Goal: Find specific page/section

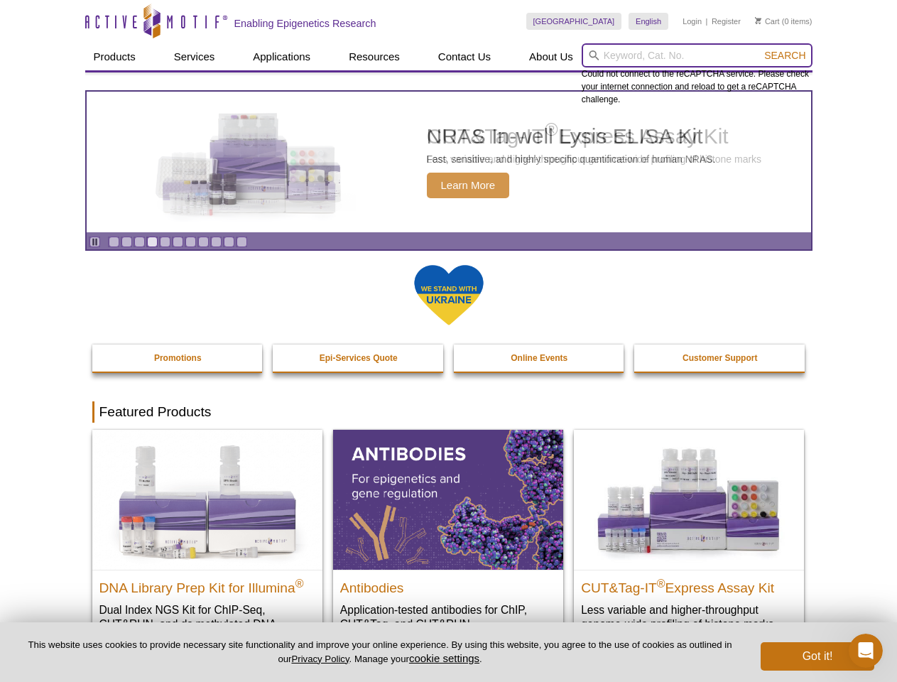
click at [697, 55] on input "search" at bounding box center [697, 55] width 231 height 24
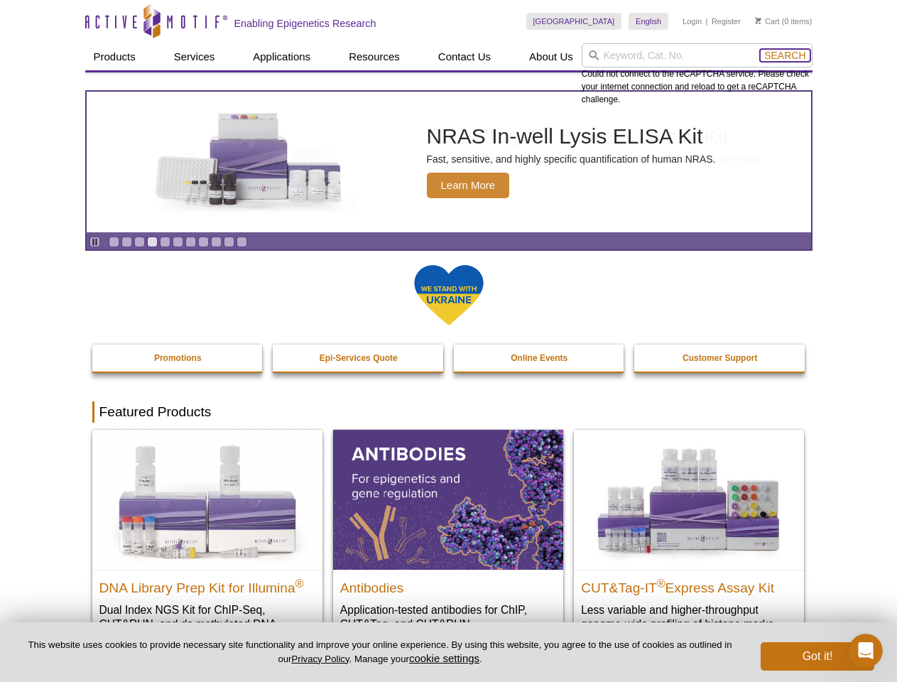
click at [785, 55] on span "Search" at bounding box center [785, 55] width 41 height 11
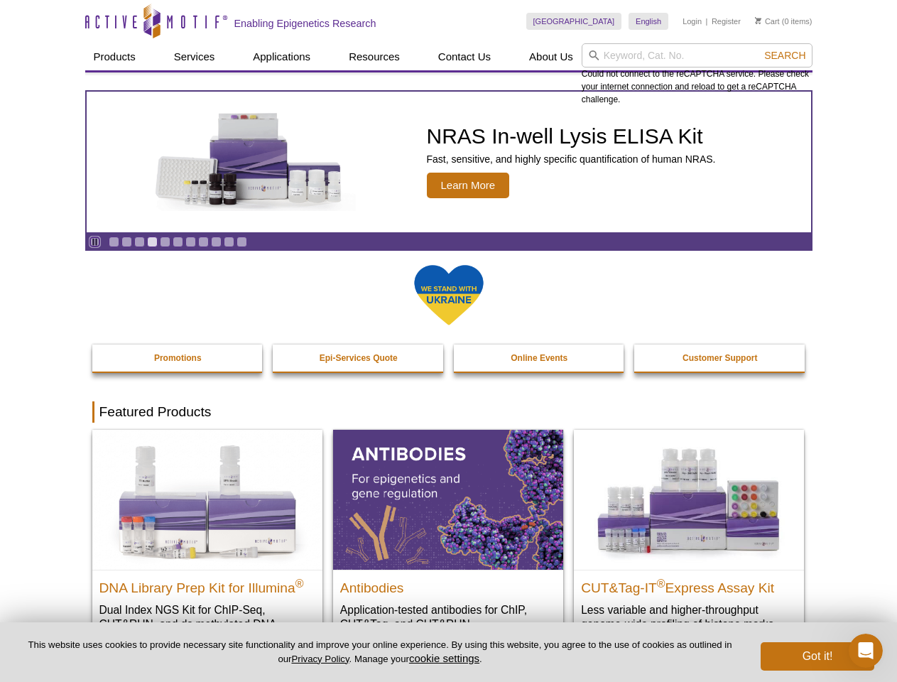
click at [95, 242] on icon "Pause" at bounding box center [94, 241] width 9 height 9
click at [114, 242] on link "Go to slide 1" at bounding box center [114, 242] width 11 height 11
click at [126, 242] on link "Go to slide 2" at bounding box center [127, 242] width 11 height 11
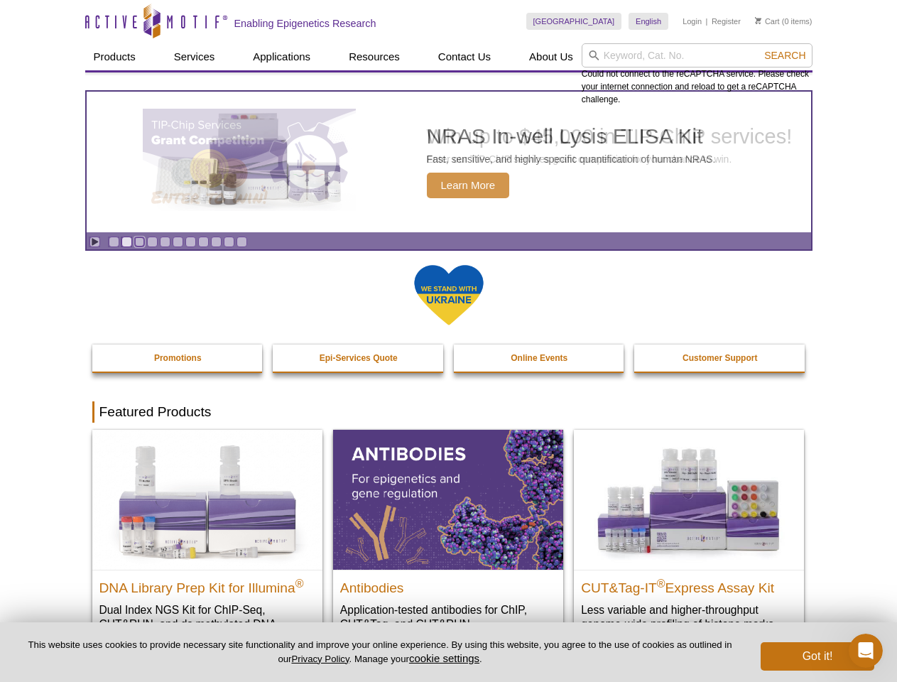
click at [139, 242] on link "Go to slide 3" at bounding box center [139, 242] width 11 height 11
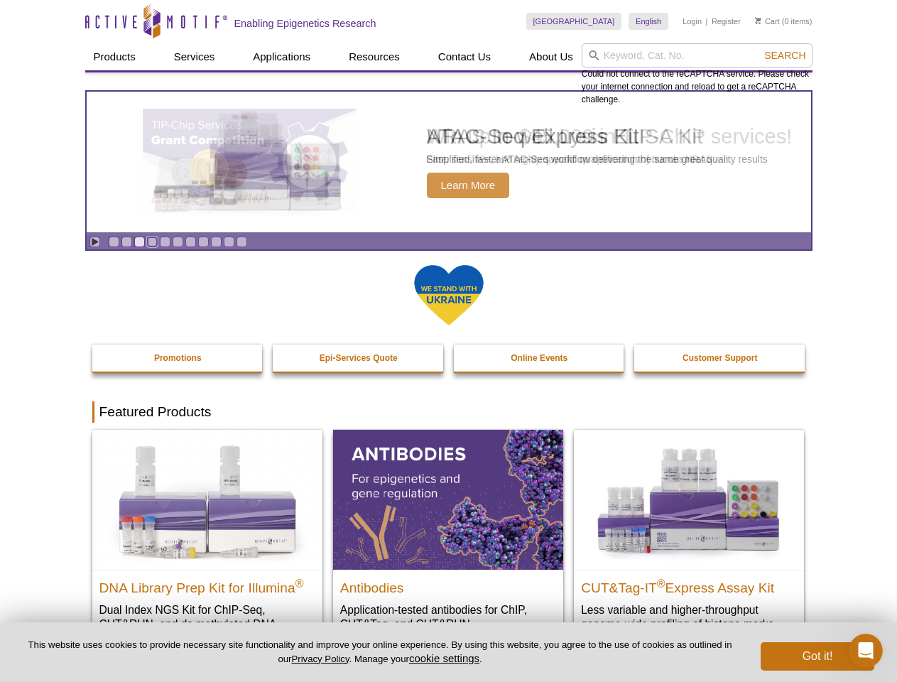
click at [152, 242] on link "Go to slide 4" at bounding box center [152, 242] width 11 height 11
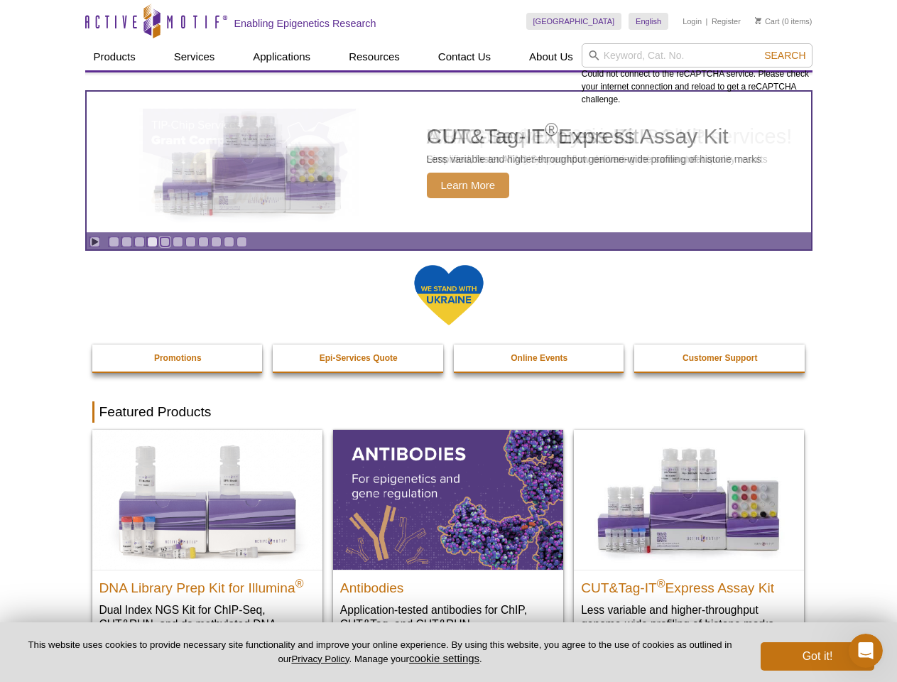
click at [165, 242] on link "Go to slide 5" at bounding box center [165, 242] width 11 height 11
